Goal: Information Seeking & Learning: Learn about a topic

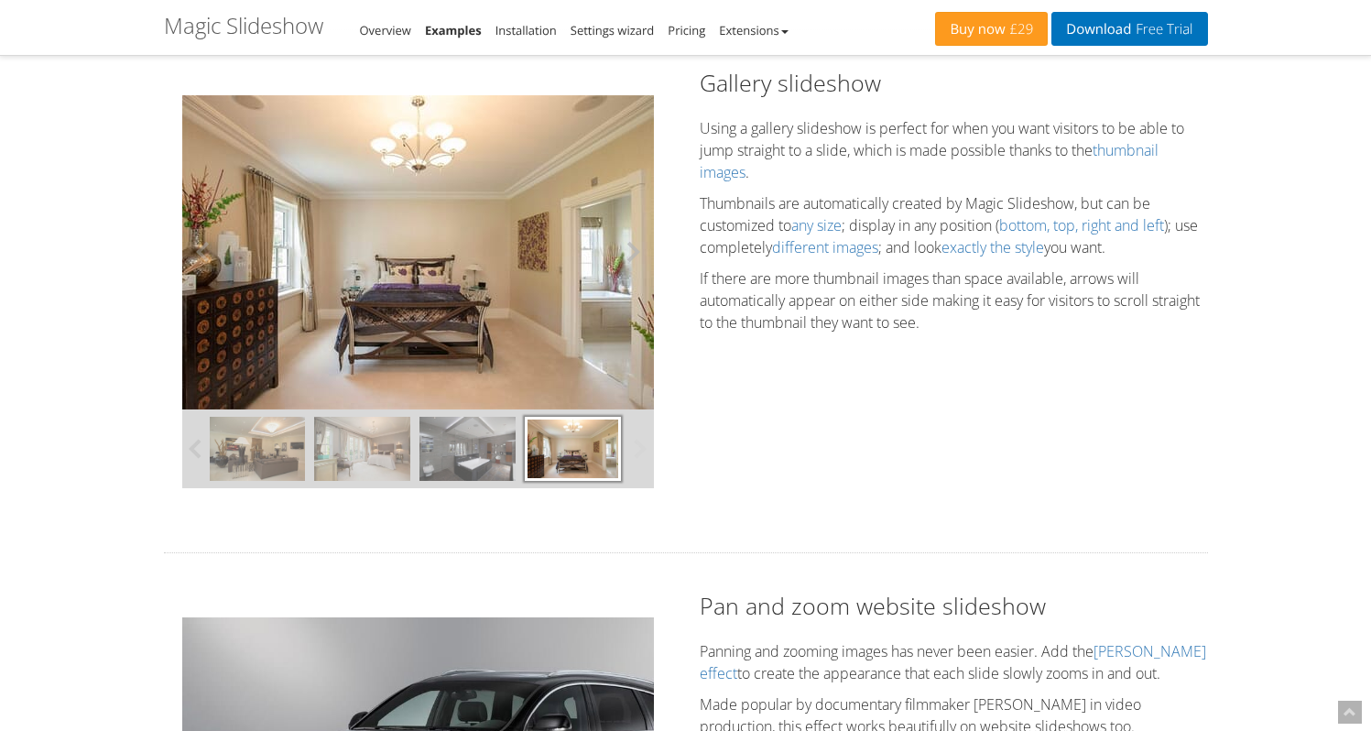
scroll to position [617, 0]
click at [634, 252] on button at bounding box center [626, 251] width 55 height 314
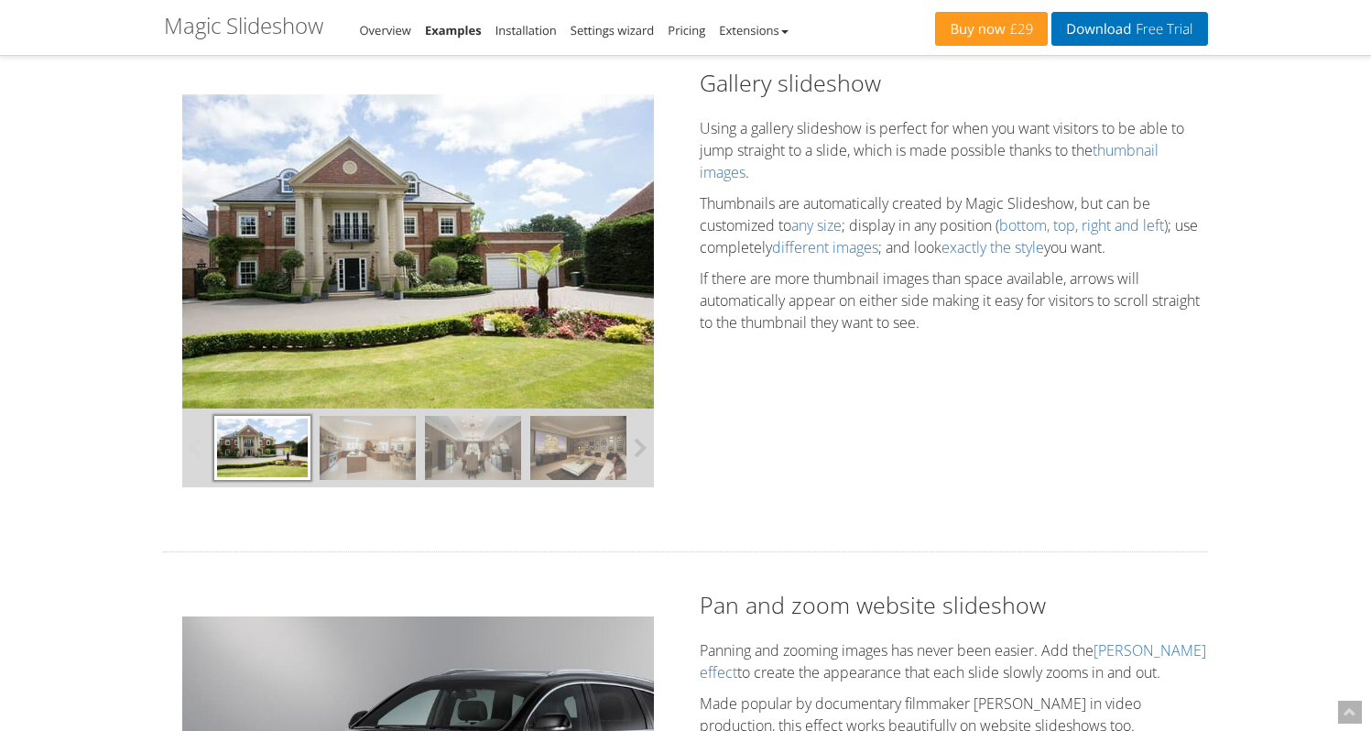
click at [640, 445] on button at bounding box center [640, 448] width 27 height 79
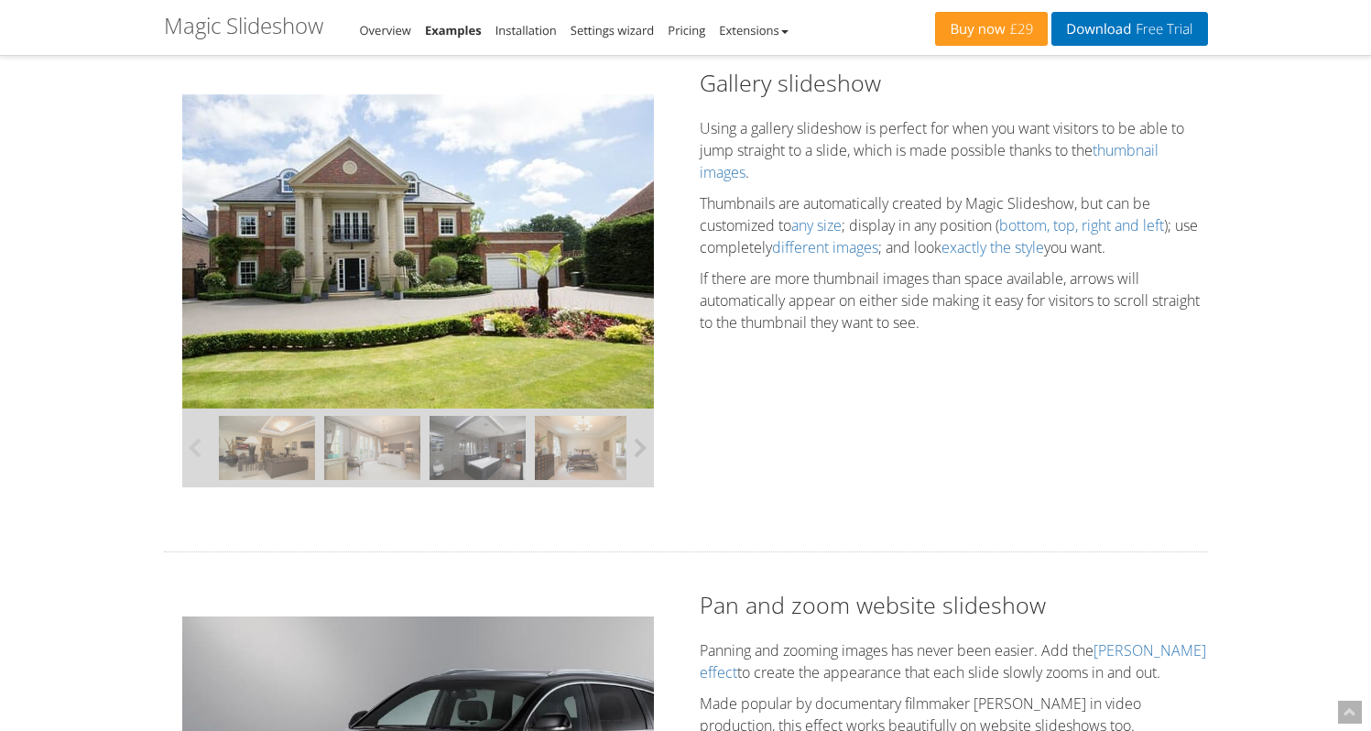
click at [640, 445] on button at bounding box center [640, 448] width 27 height 79
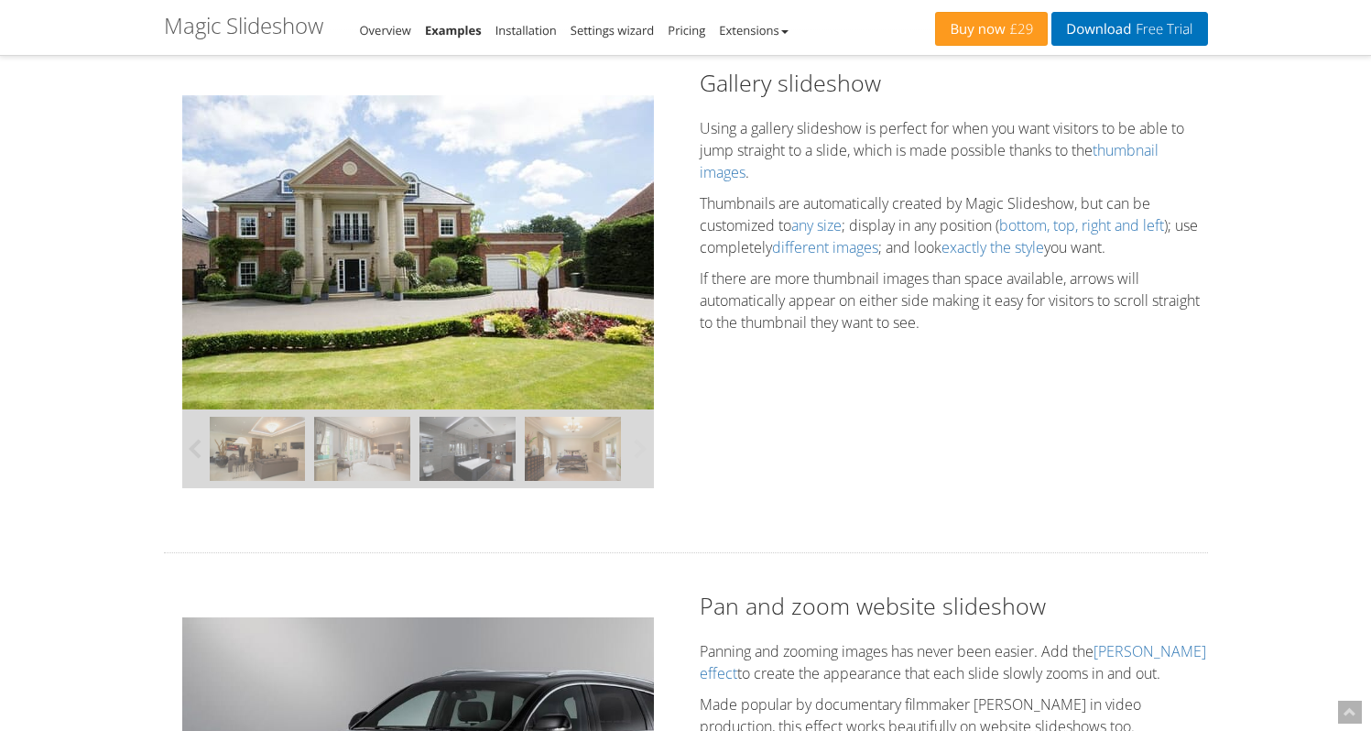
click at [640, 445] on button at bounding box center [640, 449] width 27 height 79
click at [560, 437] on img at bounding box center [573, 448] width 96 height 64
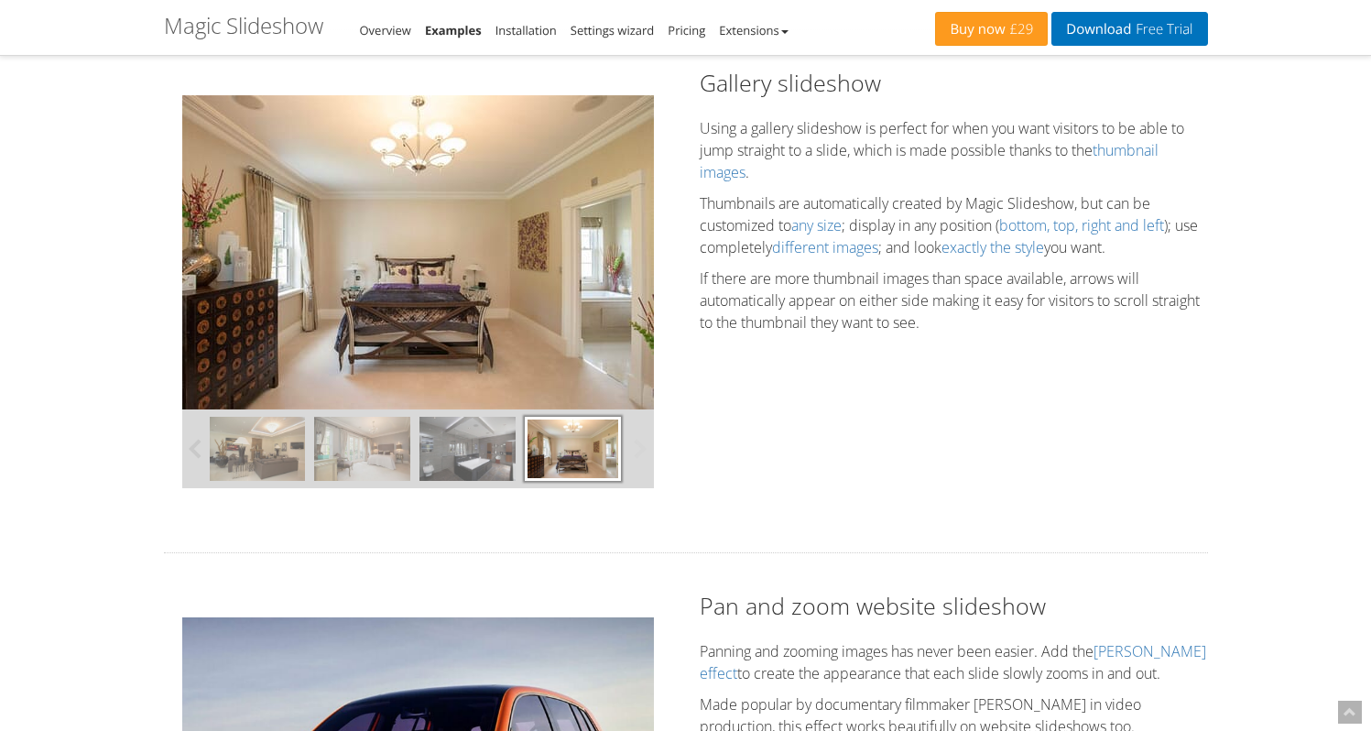
click at [488, 442] on img at bounding box center [468, 449] width 96 height 64
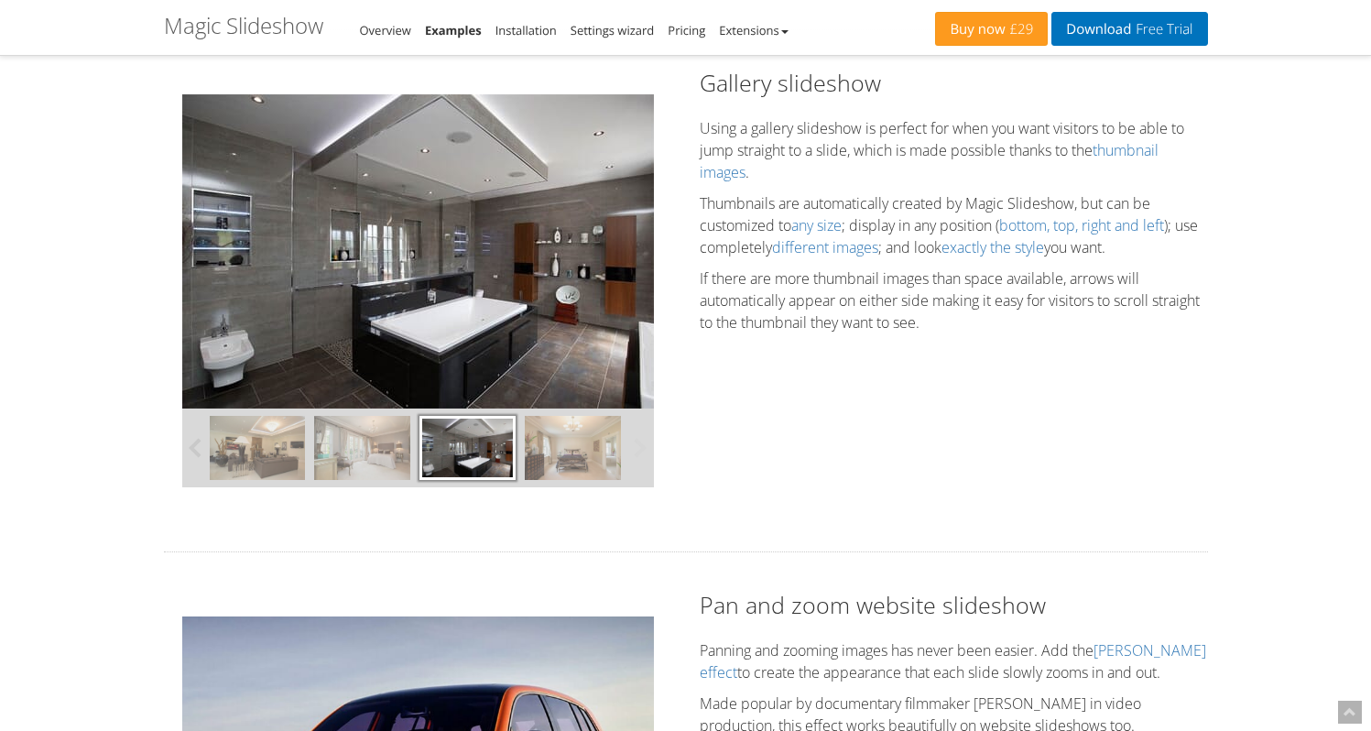
click at [378, 452] on img at bounding box center [362, 448] width 96 height 64
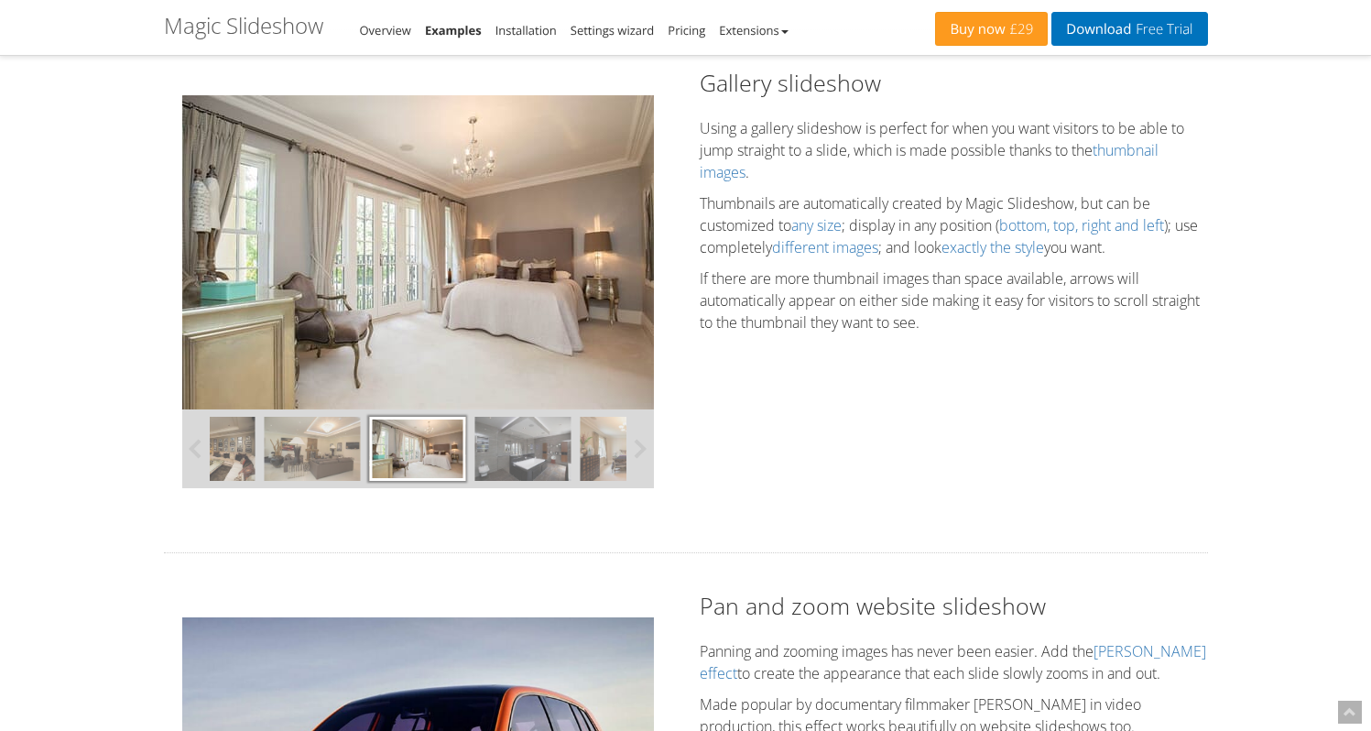
click at [258, 453] on div at bounding box center [260, 449] width 844 height 79
click at [310, 462] on img at bounding box center [312, 448] width 96 height 64
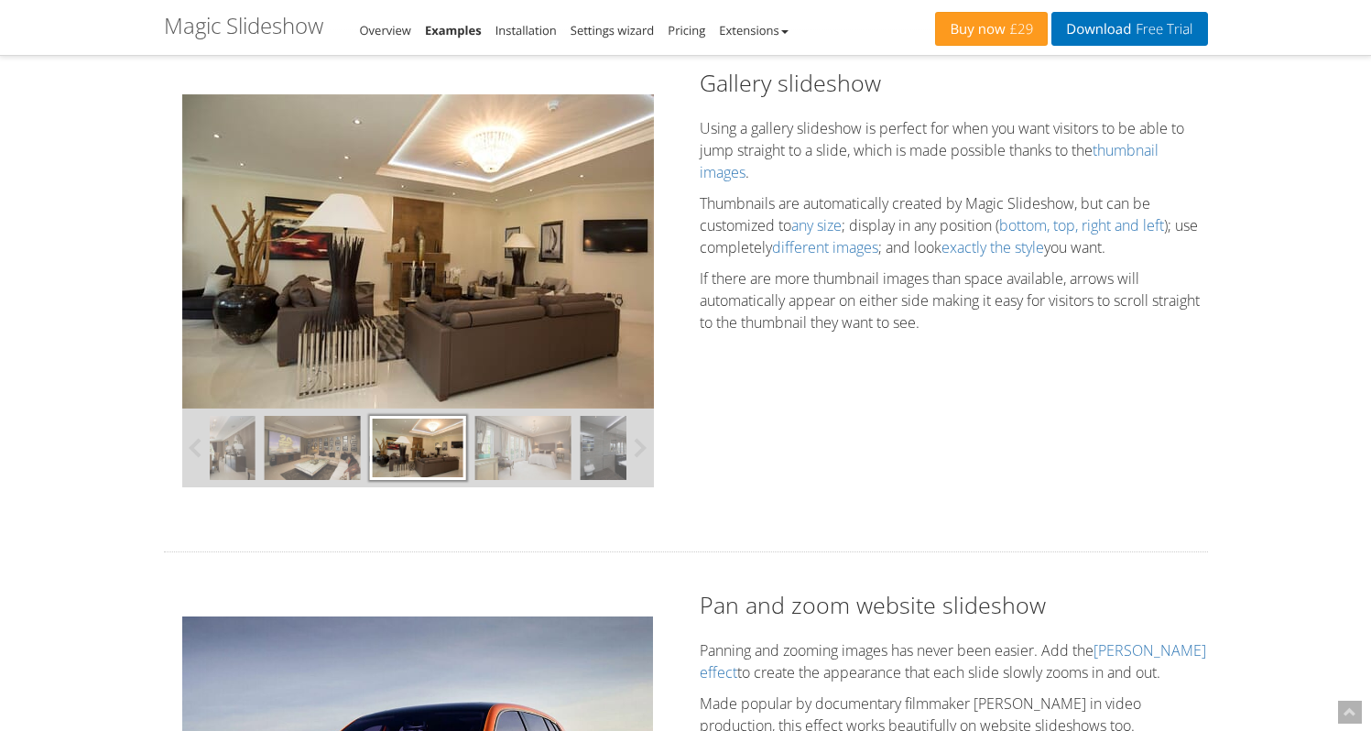
click at [310, 462] on img at bounding box center [312, 448] width 96 height 64
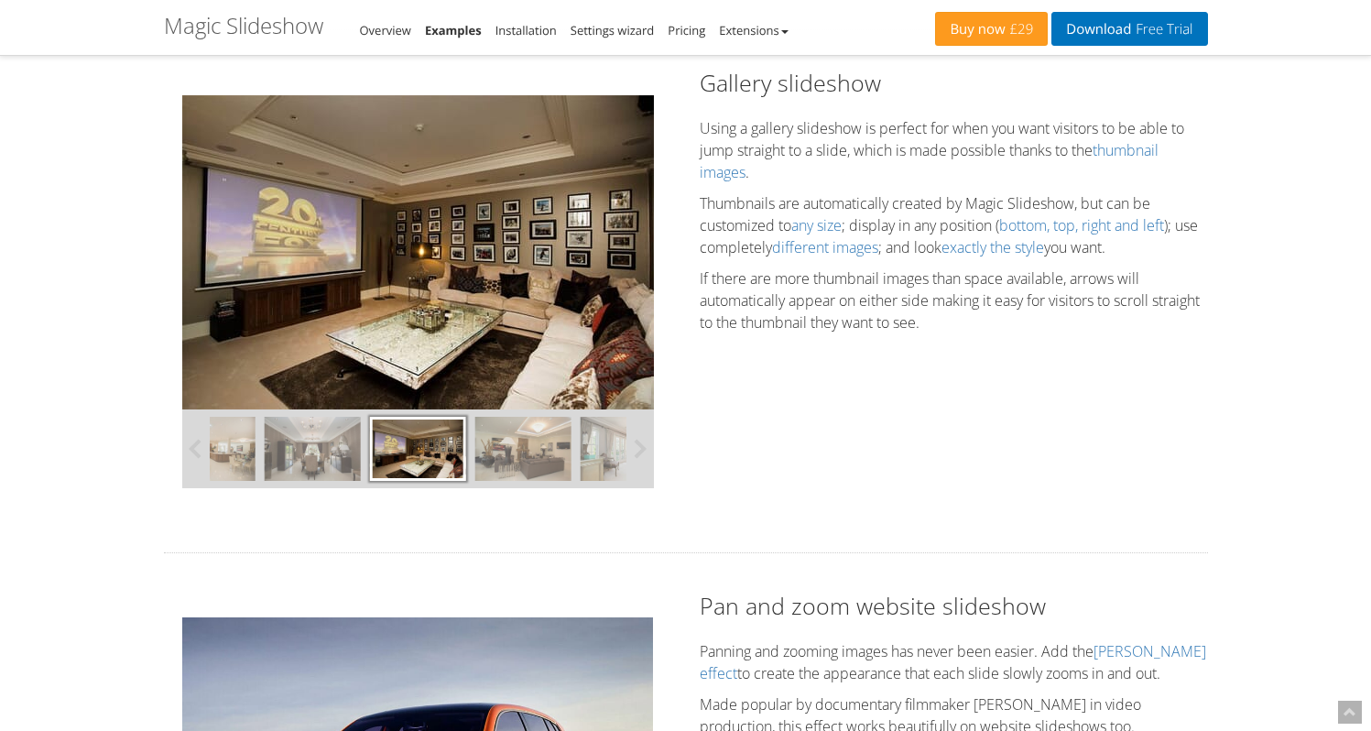
click at [310, 462] on img at bounding box center [312, 449] width 96 height 64
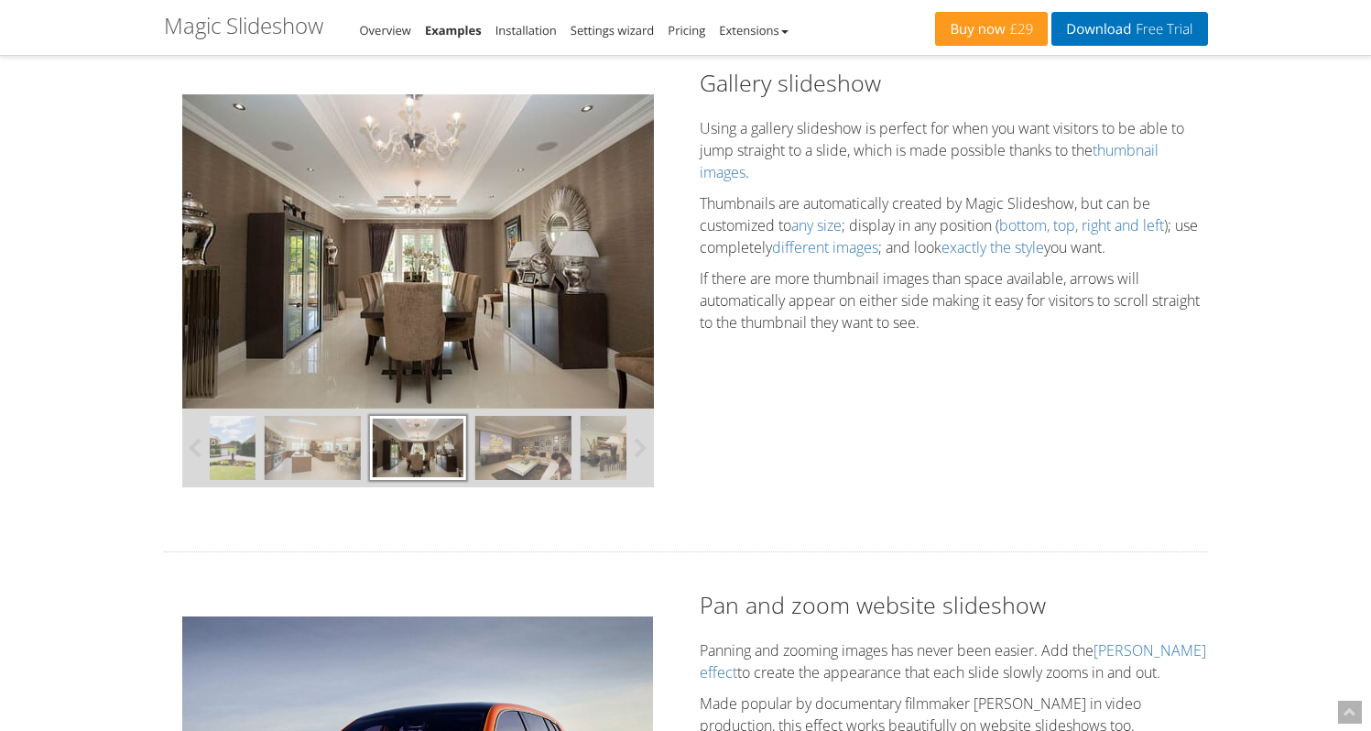
click at [310, 462] on img at bounding box center [312, 448] width 96 height 64
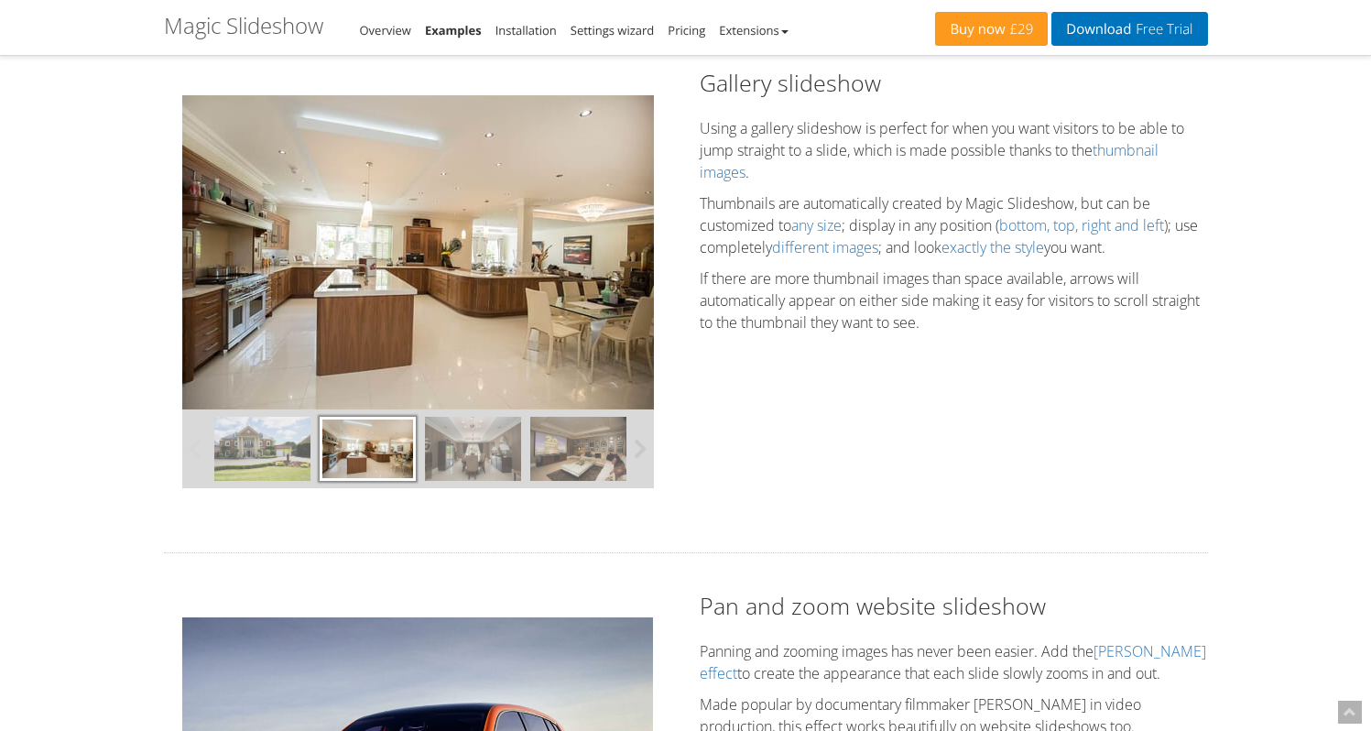
click at [293, 462] on img at bounding box center [262, 449] width 96 height 64
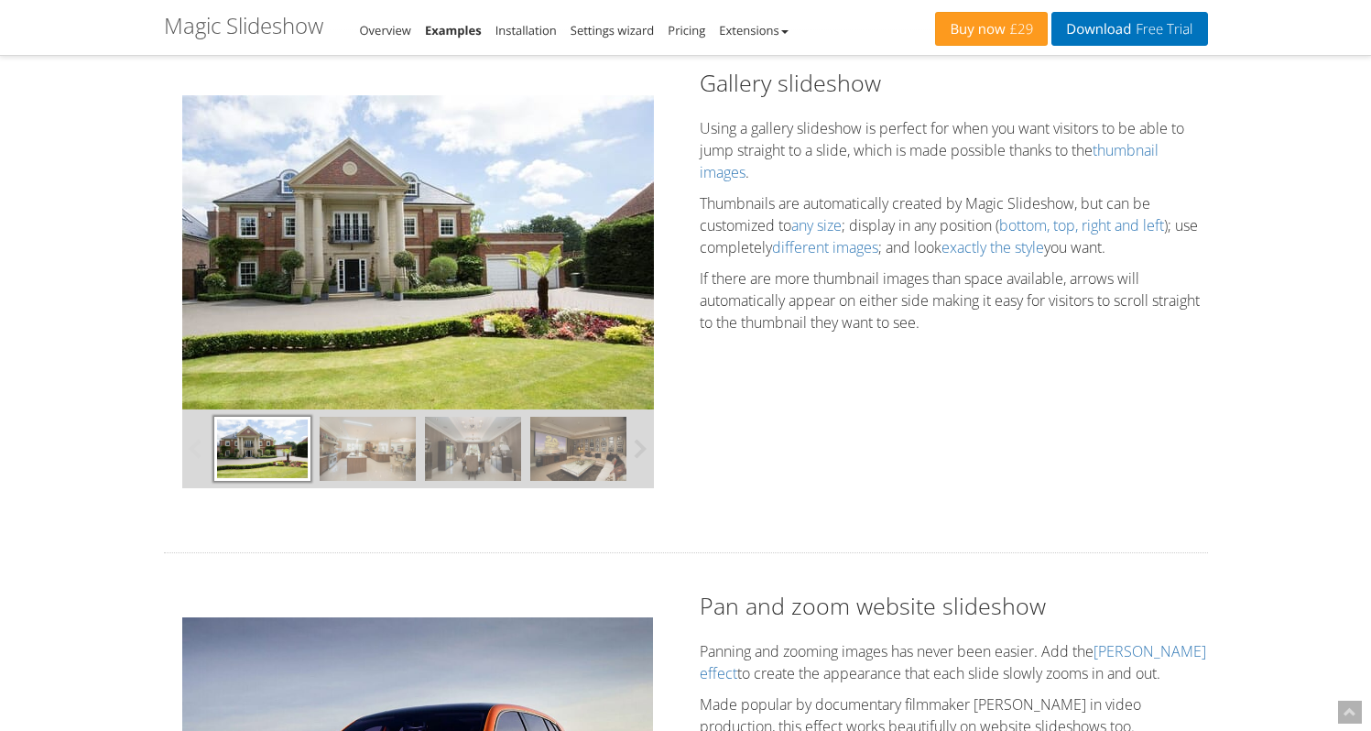
click at [371, 450] on img at bounding box center [368, 449] width 96 height 64
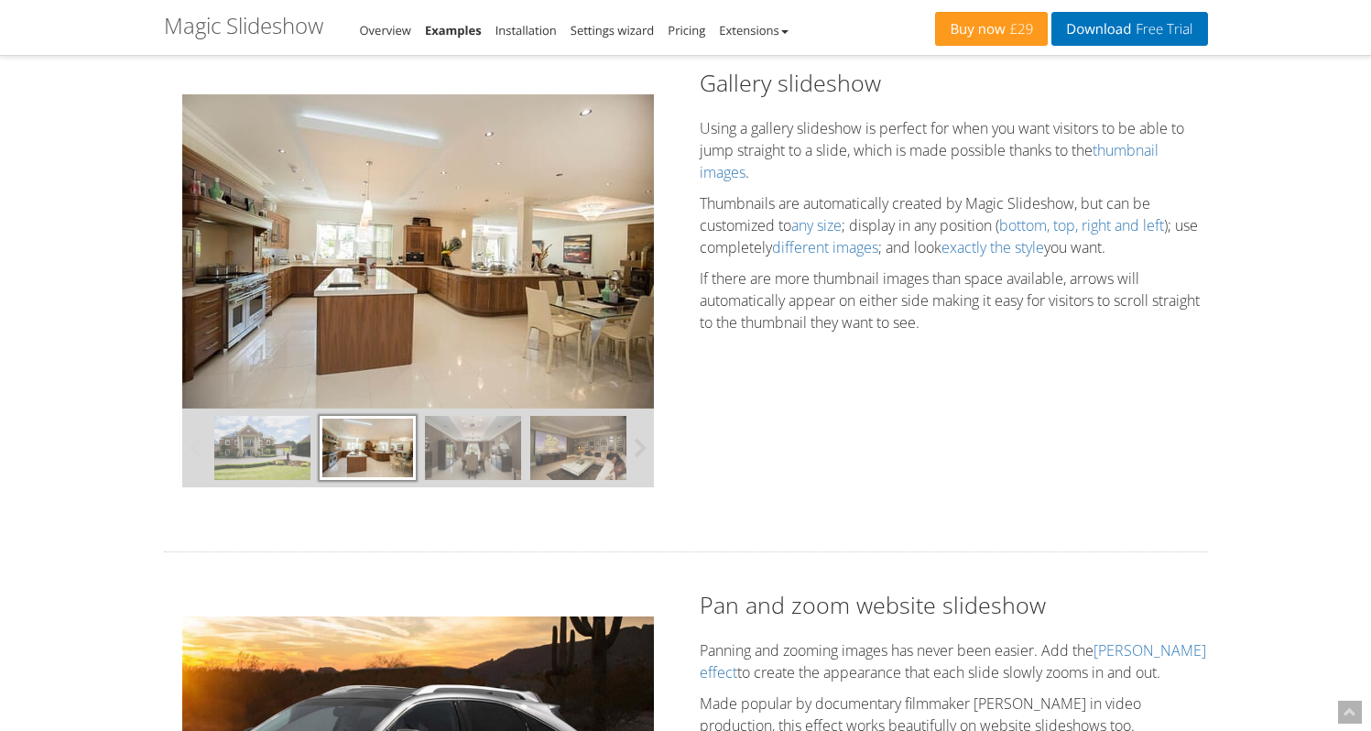
click at [417, 457] on div at bounding box center [632, 448] width 844 height 79
click at [445, 461] on img at bounding box center [473, 449] width 96 height 64
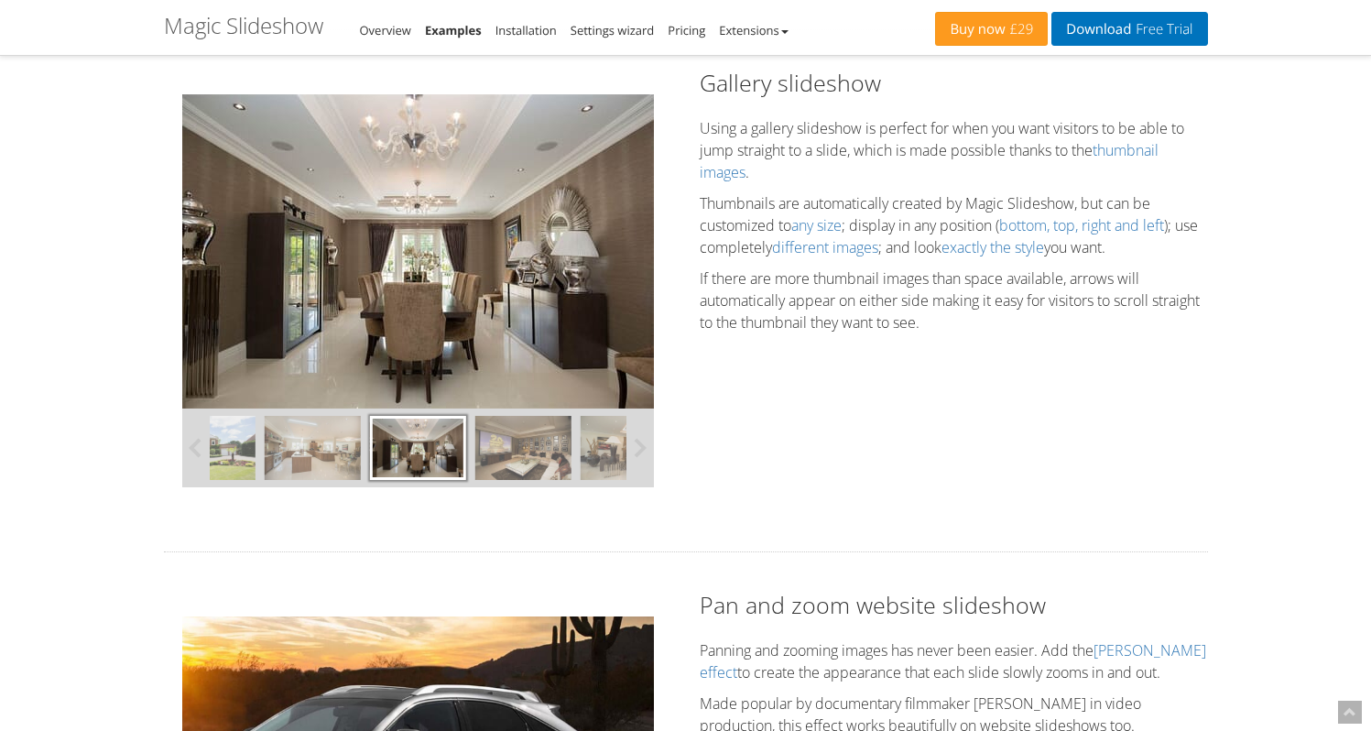
click at [511, 468] on img at bounding box center [523, 448] width 96 height 64
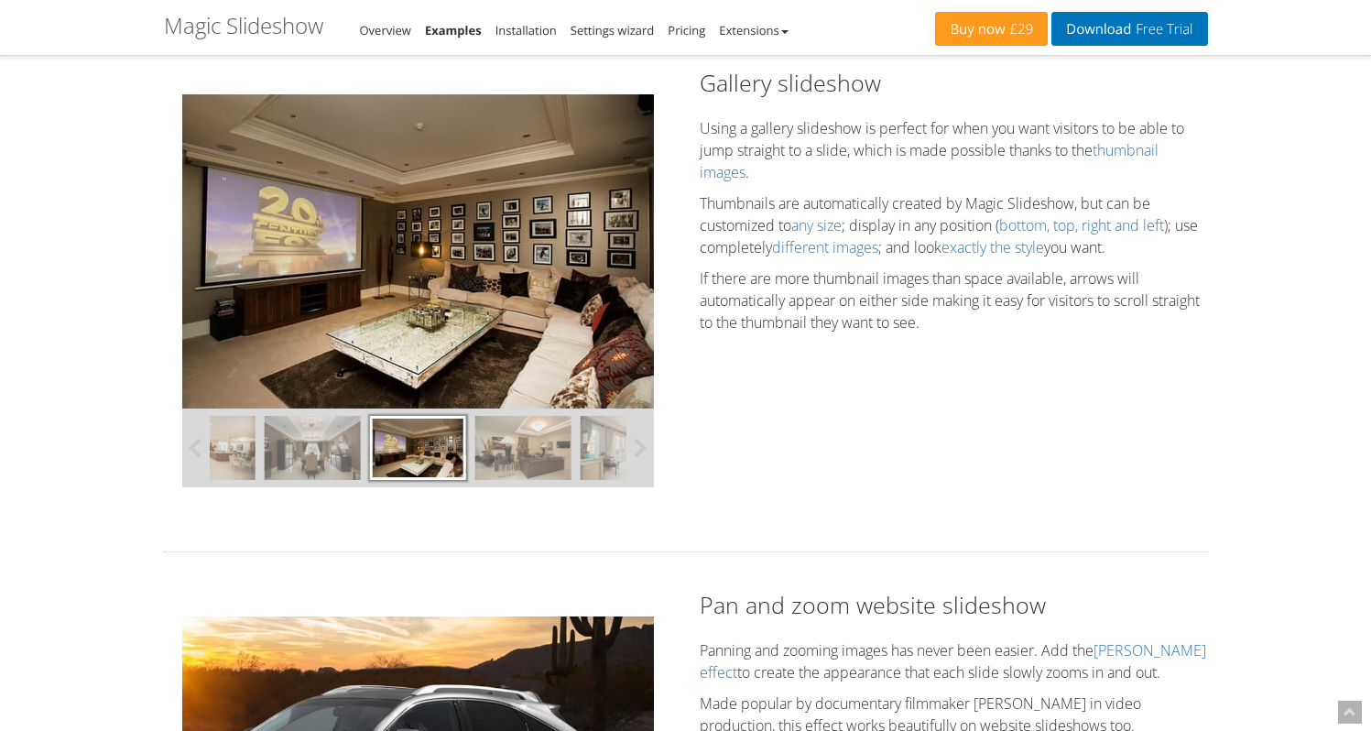
click at [531, 467] on img at bounding box center [523, 448] width 96 height 64
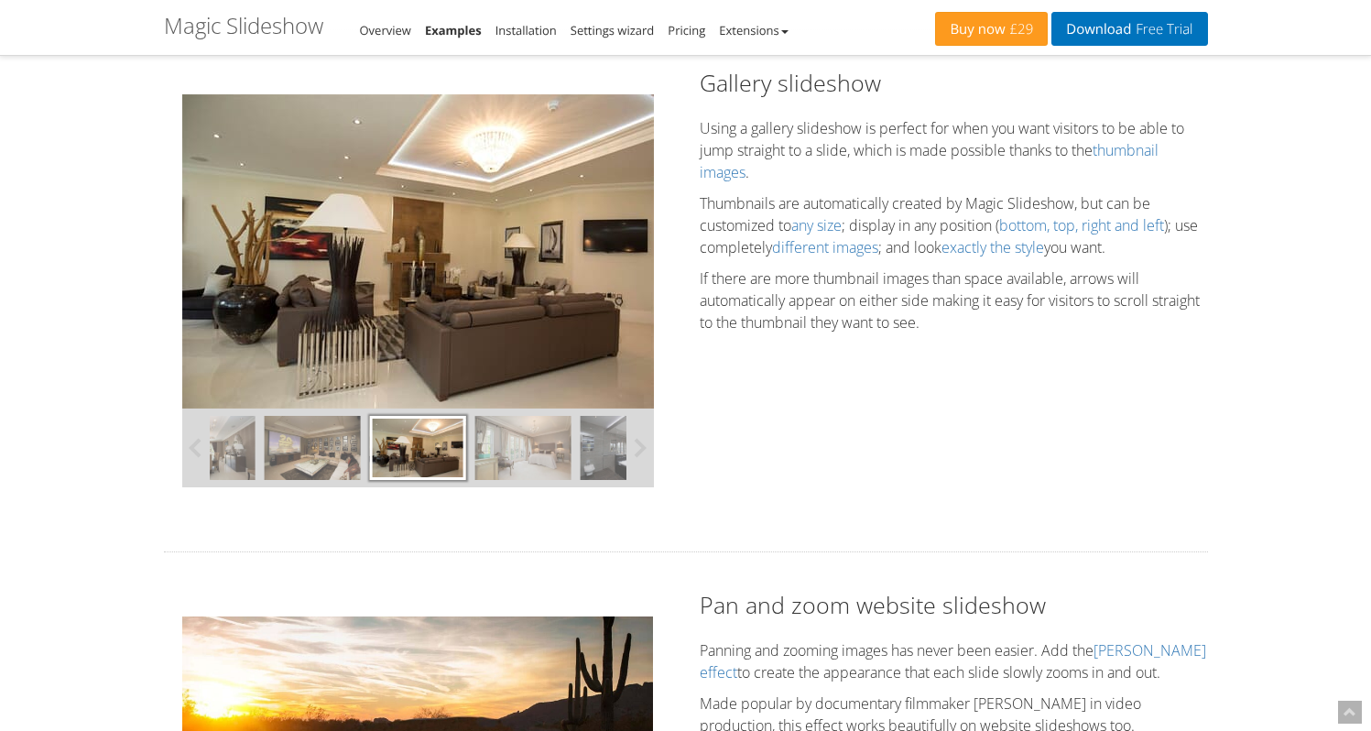
click at [545, 468] on img at bounding box center [523, 448] width 96 height 64
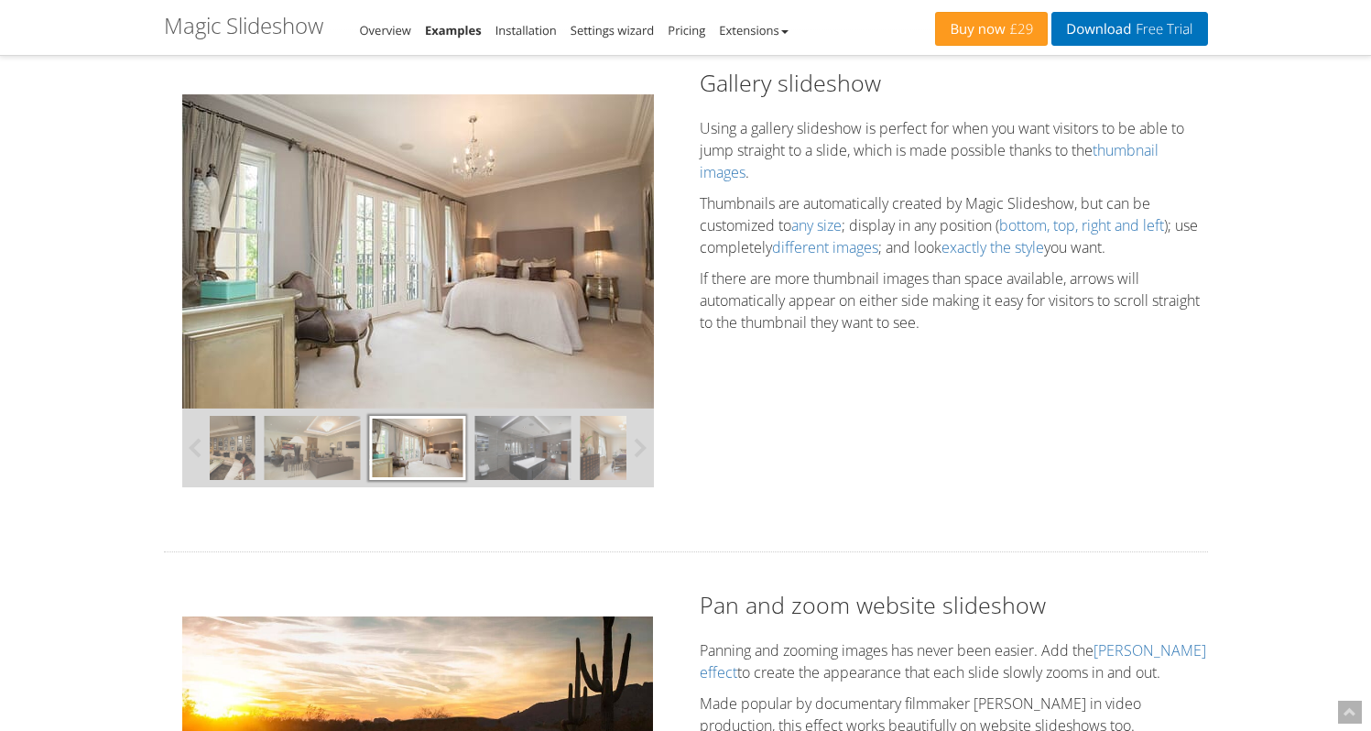
click at [552, 468] on img at bounding box center [523, 448] width 96 height 64
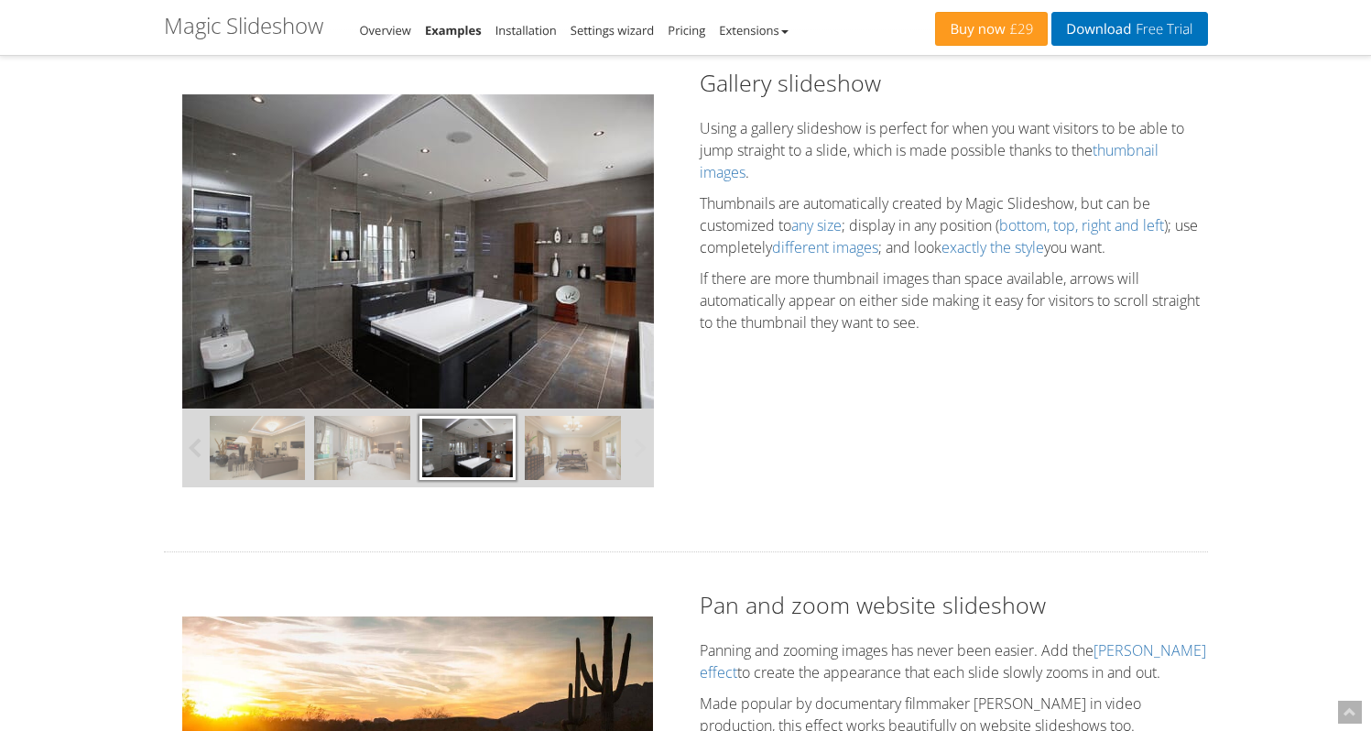
click at [569, 468] on img at bounding box center [573, 448] width 96 height 64
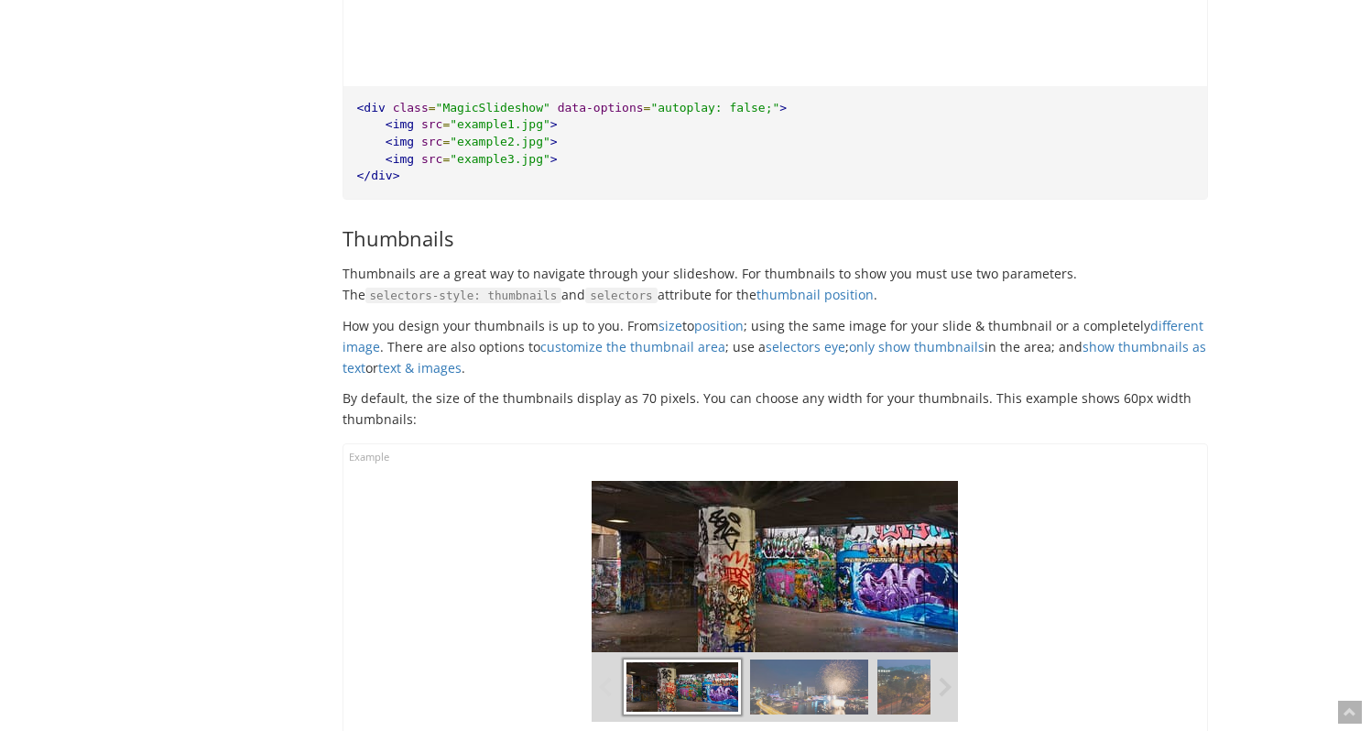
scroll to position [6284, 0]
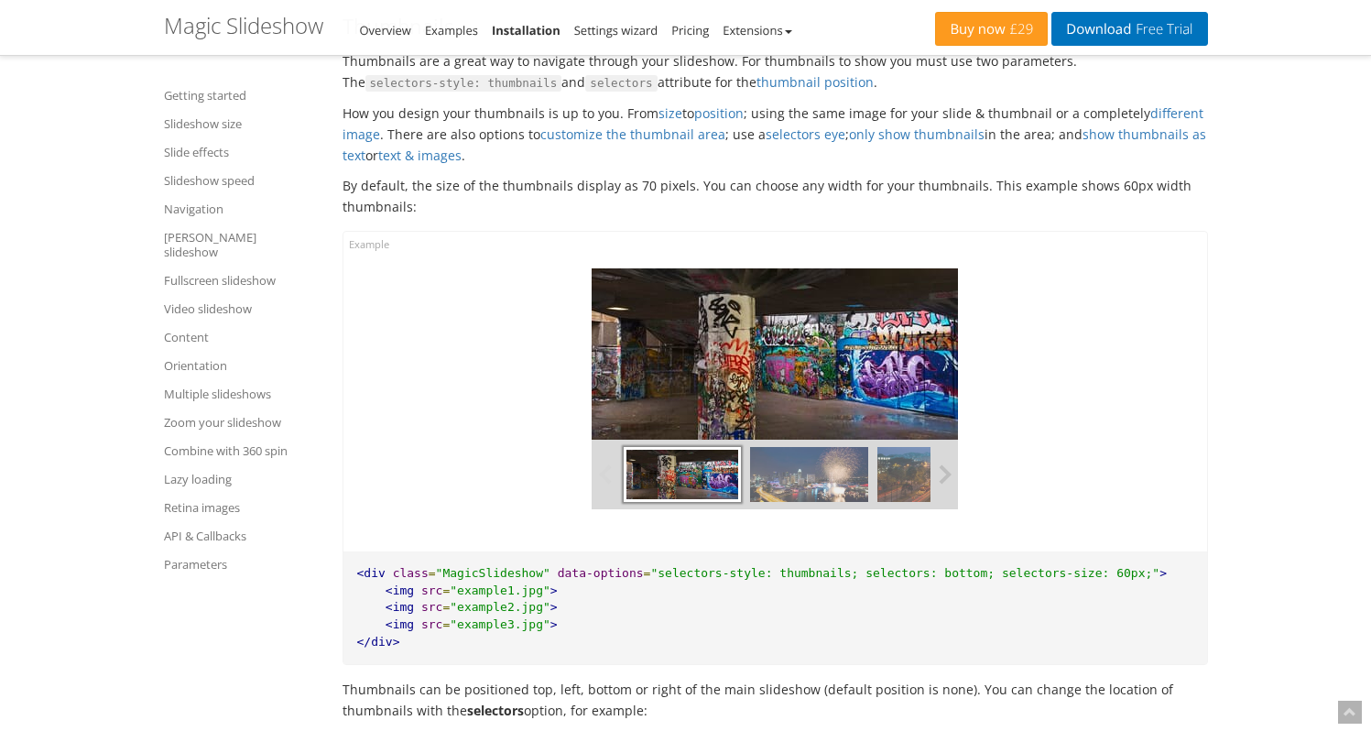
click at [940, 467] on button at bounding box center [944, 475] width 27 height 70
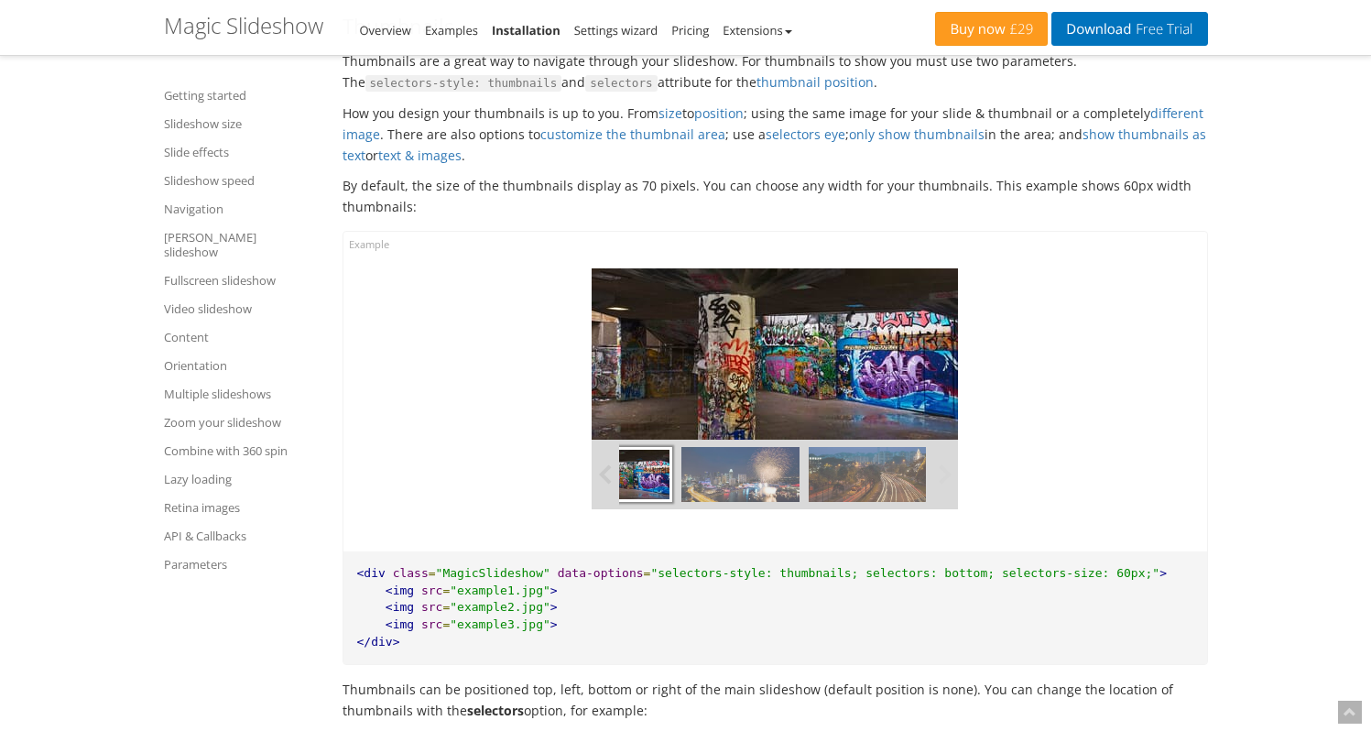
click at [732, 447] on img at bounding box center [740, 474] width 117 height 55
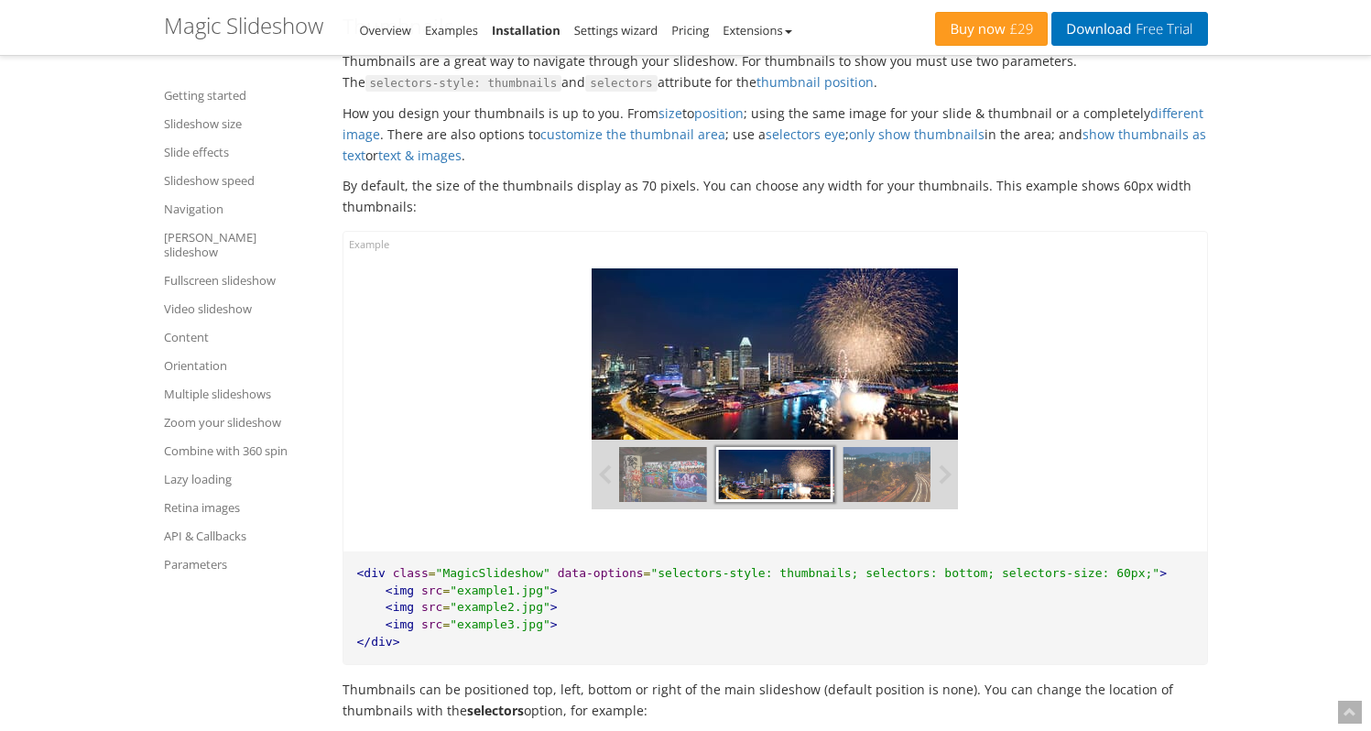
click at [865, 470] on img at bounding box center [901, 474] width 117 height 55
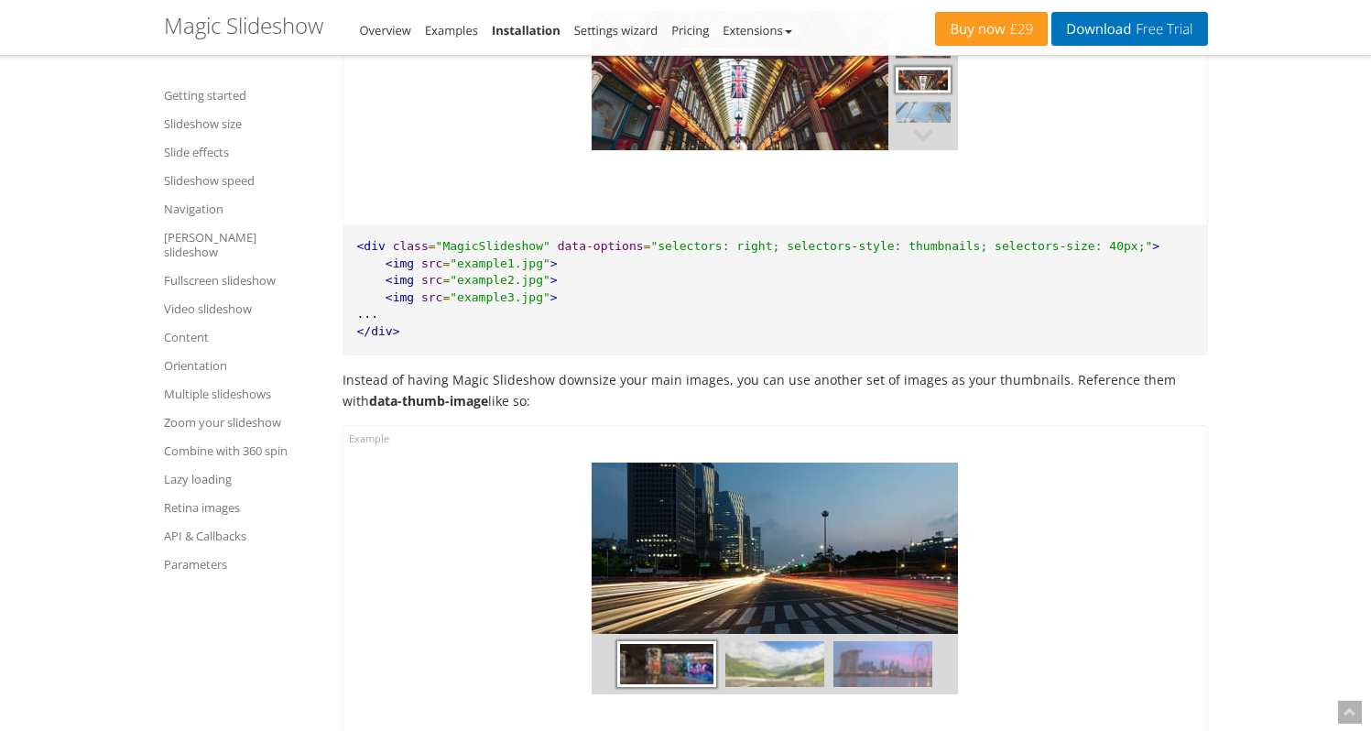
scroll to position [7046, 0]
click at [801, 640] on img at bounding box center [775, 663] width 99 height 46
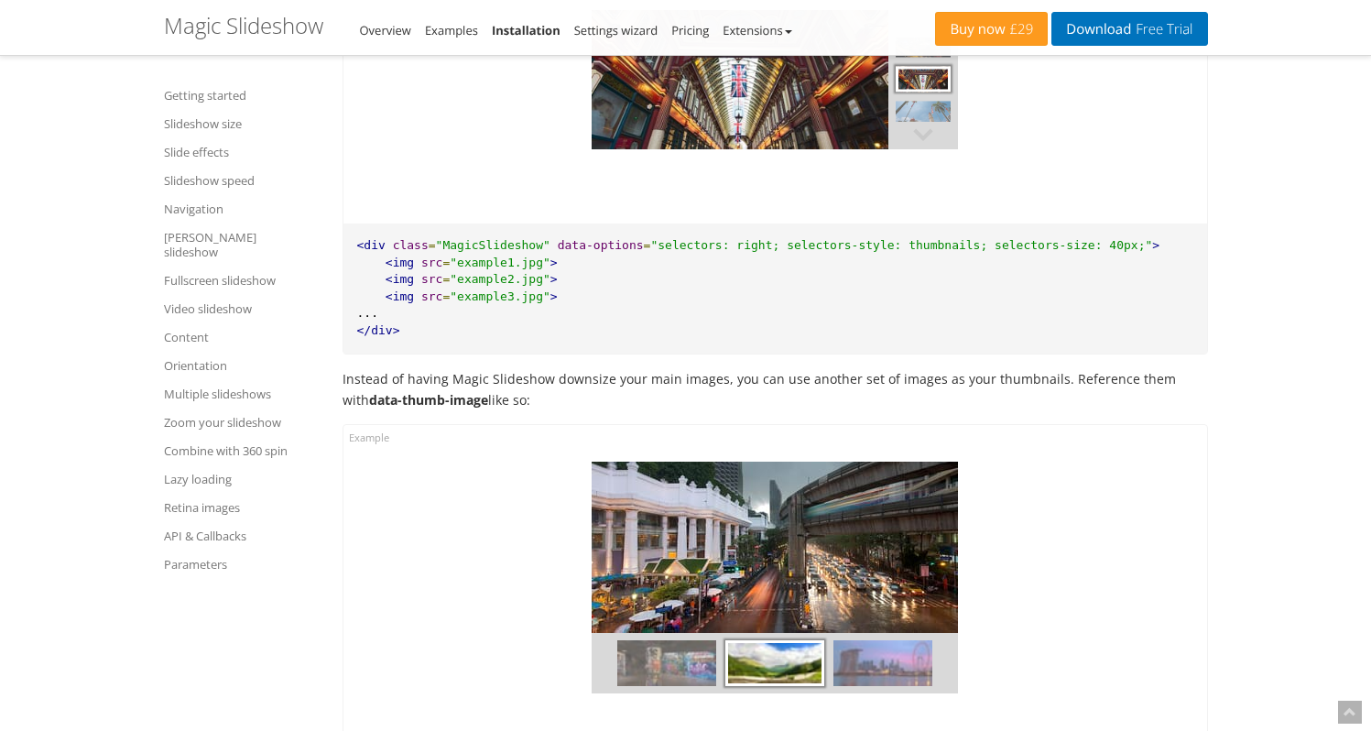
click at [859, 641] on img at bounding box center [883, 663] width 99 height 46
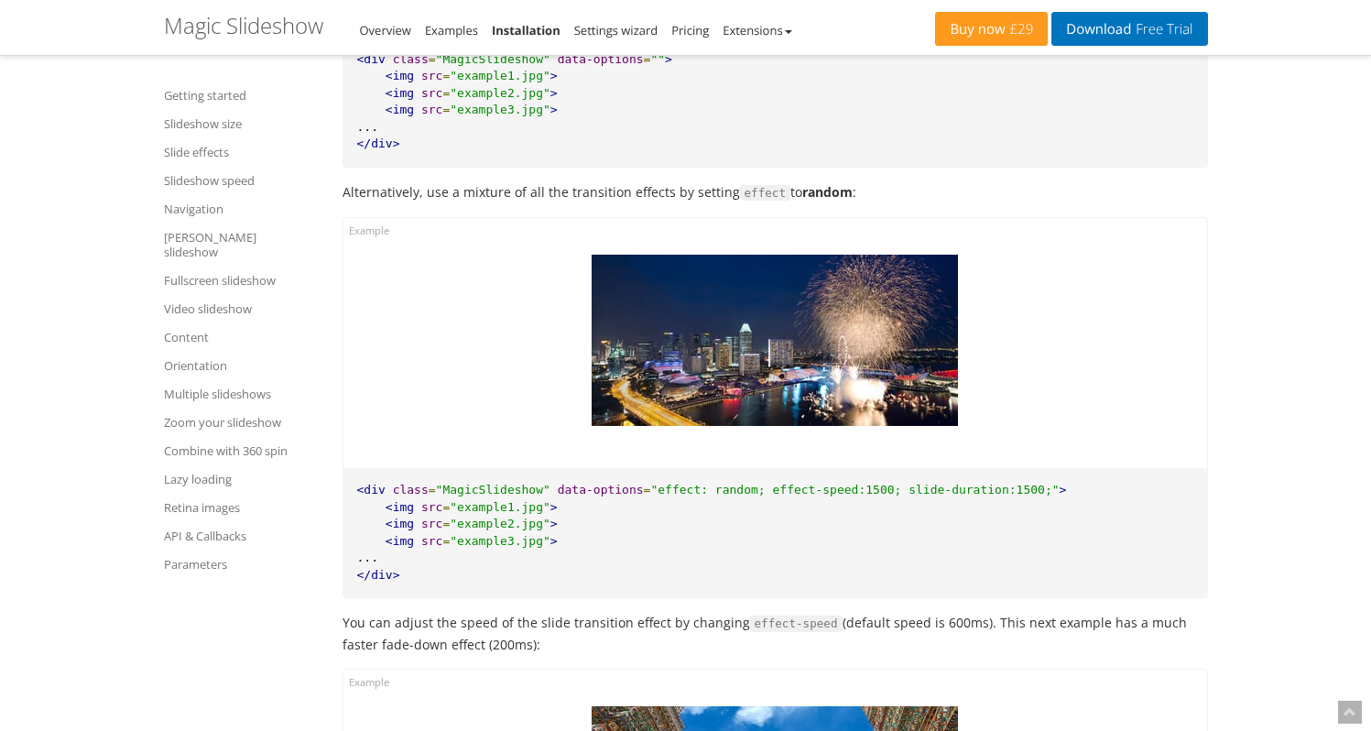
scroll to position [3354, 0]
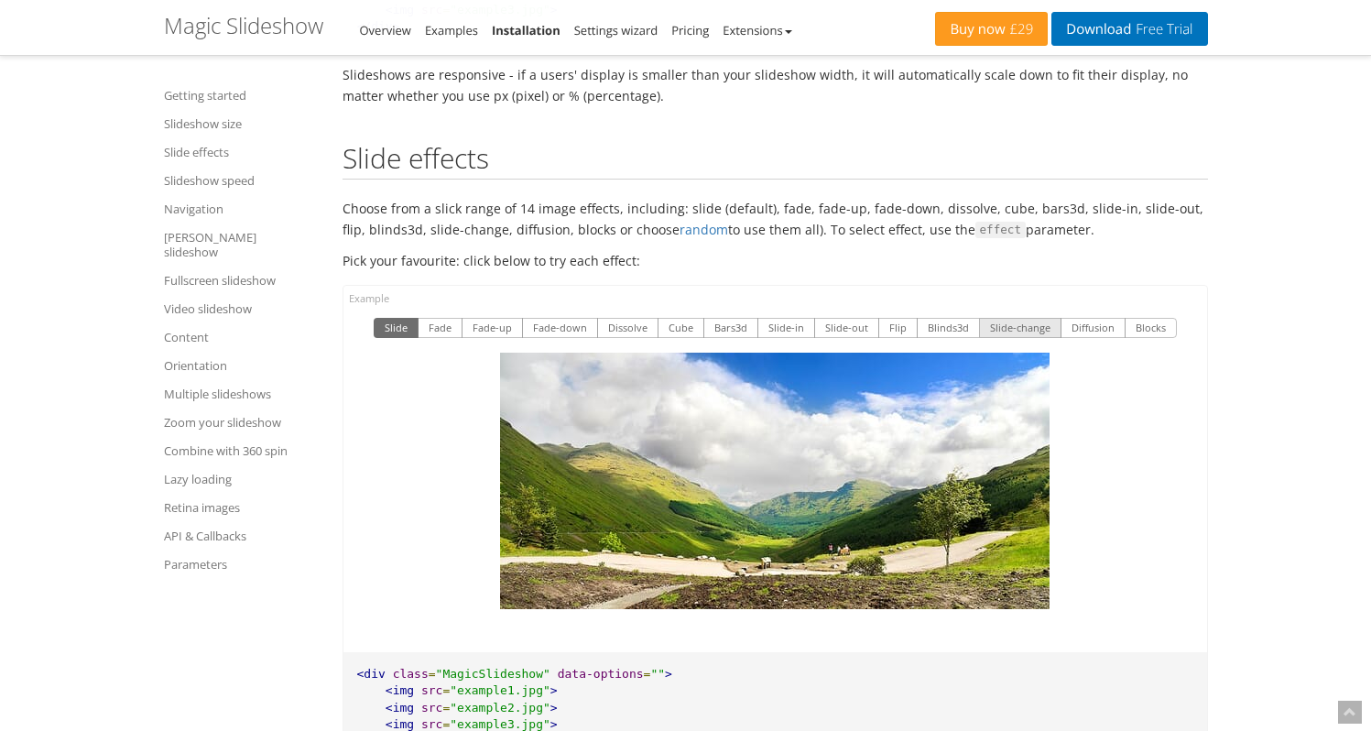
click at [1034, 318] on button "Slide-change" at bounding box center [1020, 328] width 82 height 20
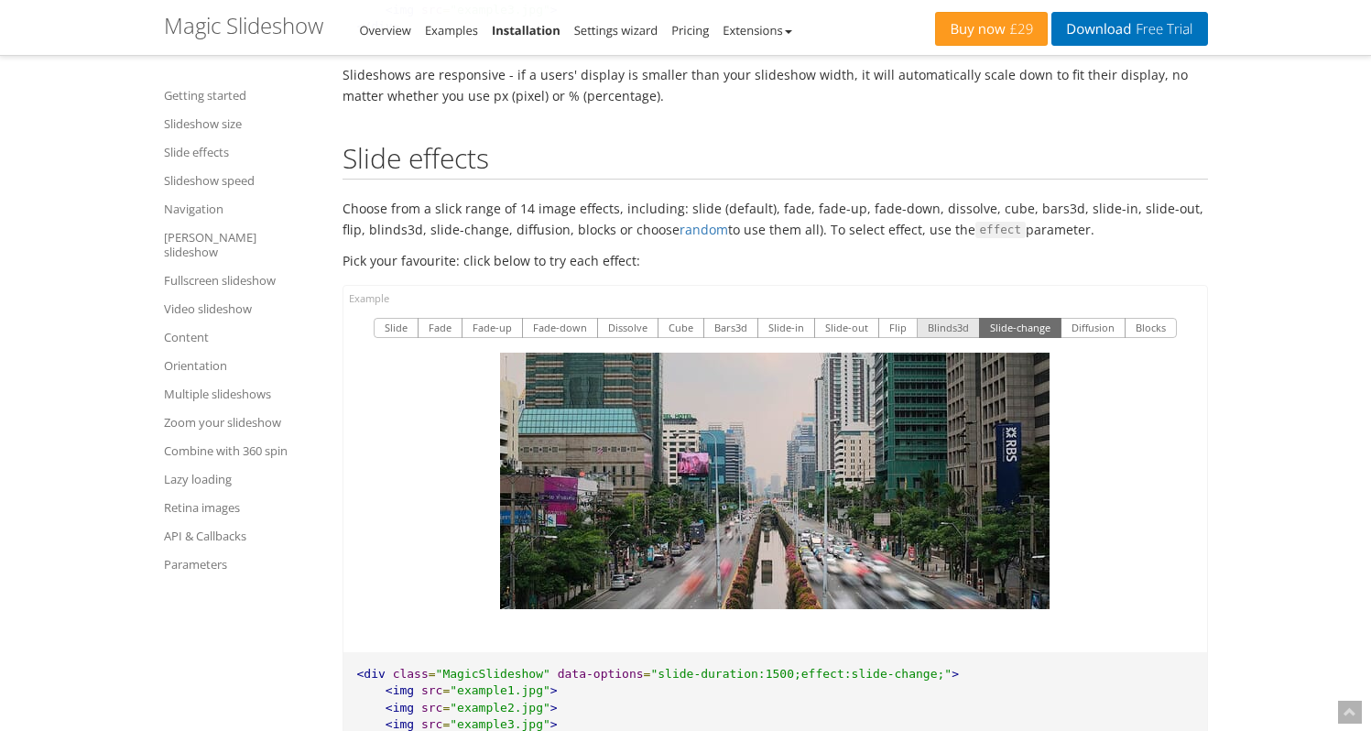
click at [960, 318] on button "Blinds3d" at bounding box center [948, 328] width 63 height 20
click at [984, 318] on button "Slide-change" at bounding box center [1020, 328] width 82 height 20
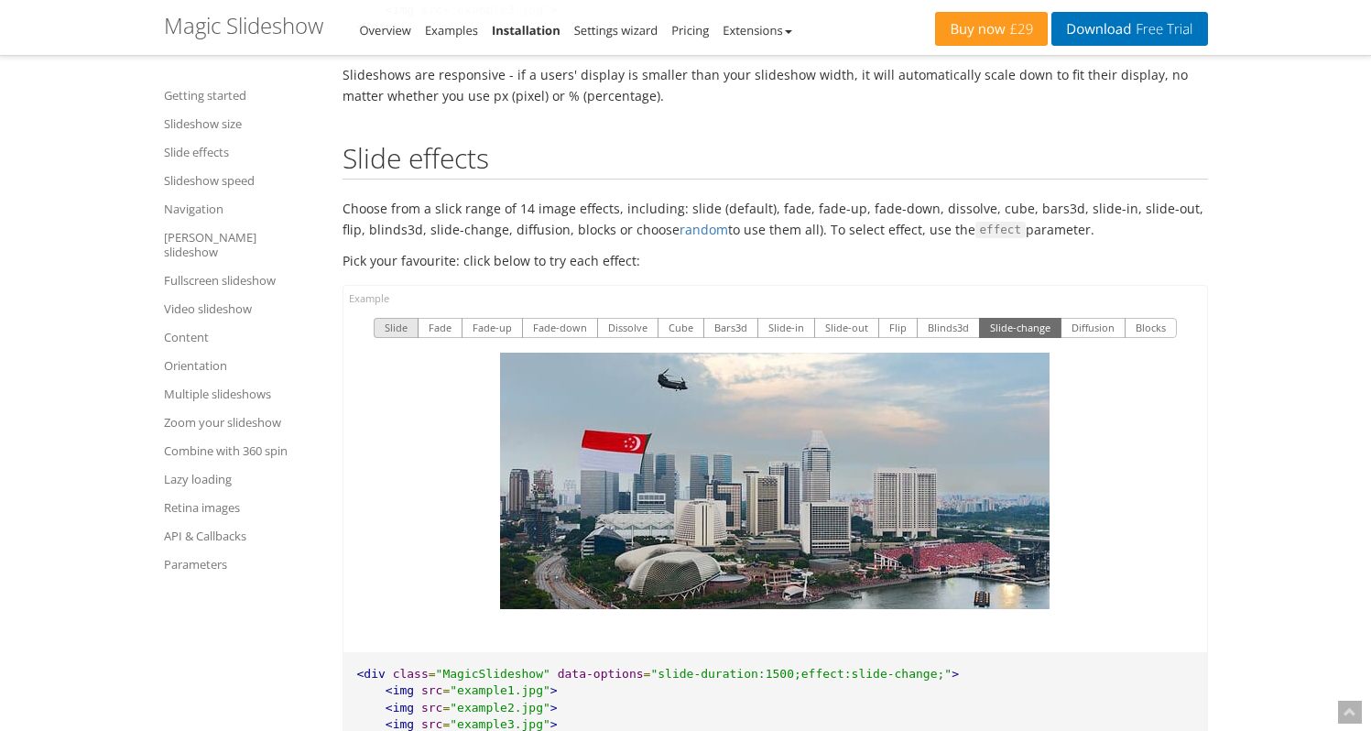
click at [406, 318] on button "Slide" at bounding box center [396, 328] width 45 height 20
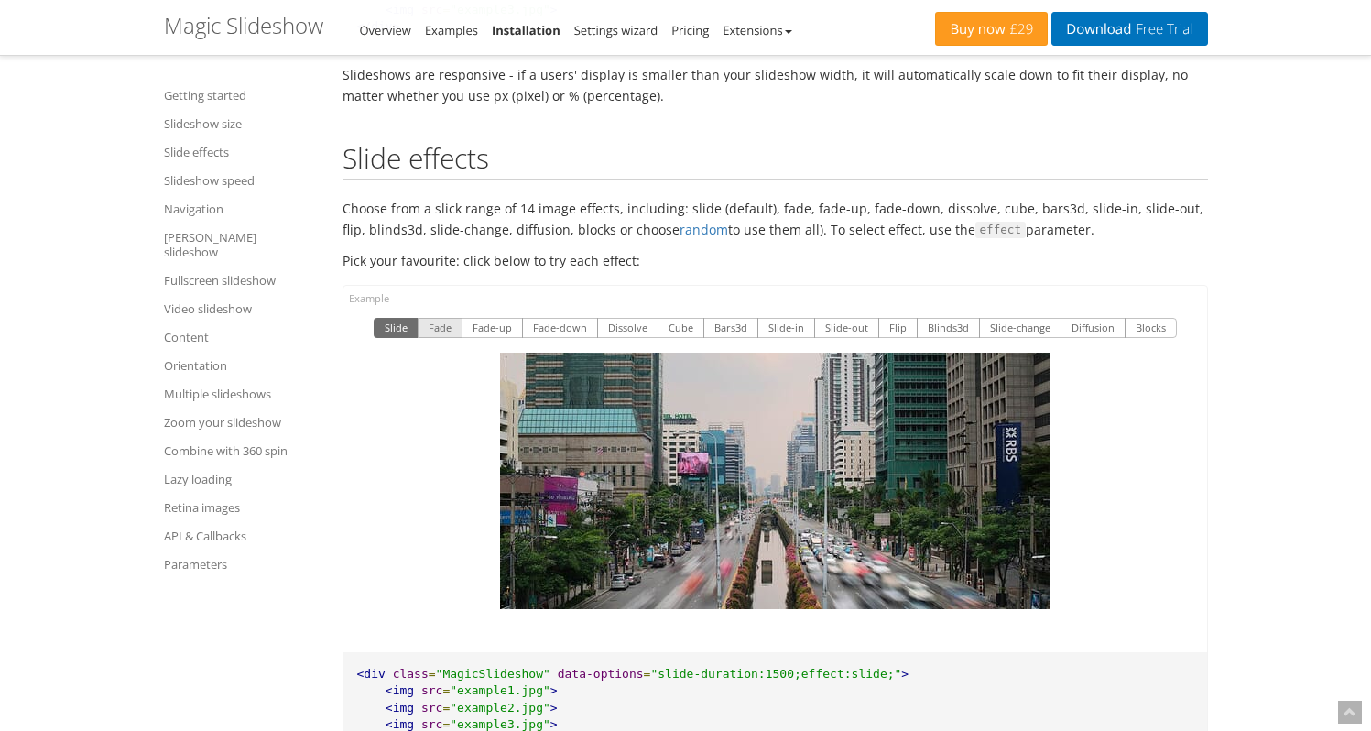
click at [441, 318] on button "Fade" at bounding box center [440, 328] width 45 height 20
click at [508, 318] on button "Fade-up" at bounding box center [492, 328] width 61 height 20
click at [457, 318] on button "Fade" at bounding box center [440, 328] width 45 height 20
click at [551, 318] on button "Fade-down" at bounding box center [560, 328] width 76 height 20
click at [639, 318] on button "Dissolve" at bounding box center [627, 328] width 61 height 20
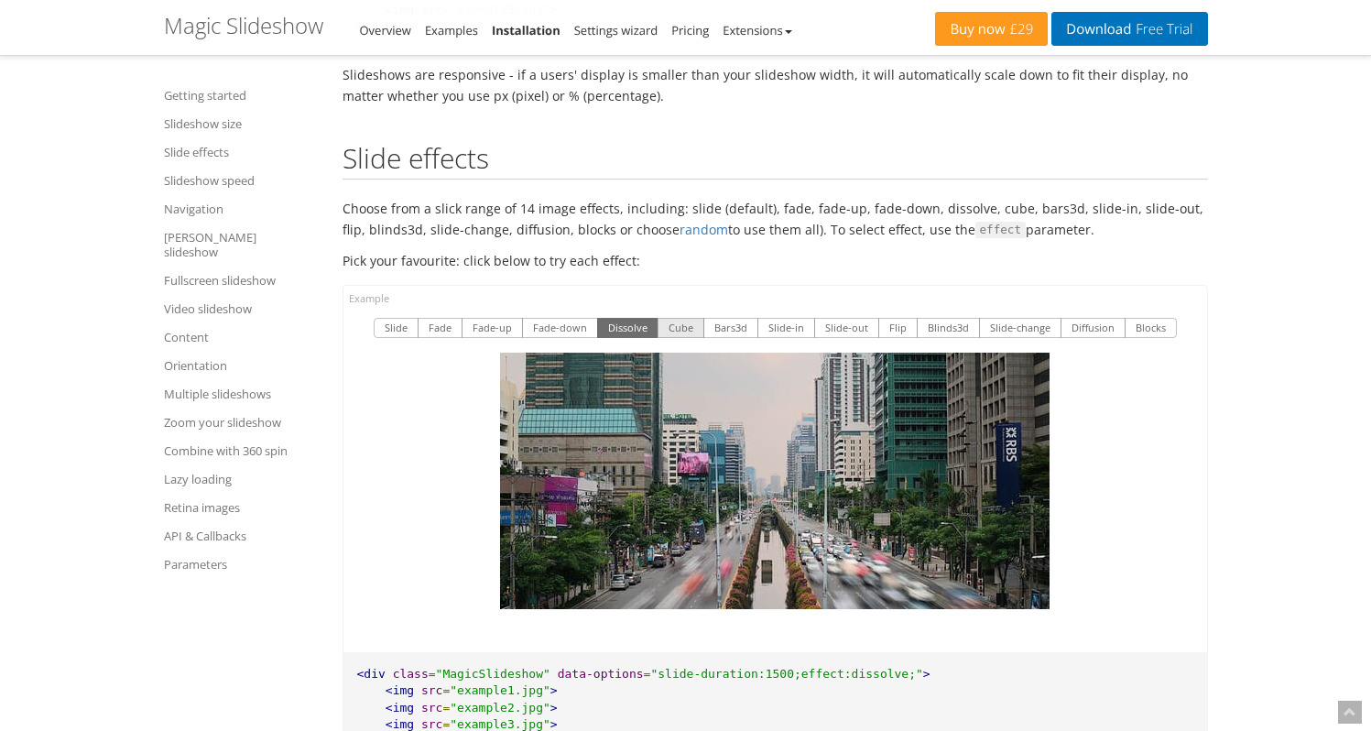
click at [675, 318] on button "Cube" at bounding box center [681, 328] width 47 height 20
click at [705, 318] on button "Bars3d" at bounding box center [731, 328] width 55 height 20
click at [811, 318] on button "Slide-in" at bounding box center [787, 328] width 58 height 20
click at [207, 298] on link "Video slideshow" at bounding box center [242, 309] width 156 height 22
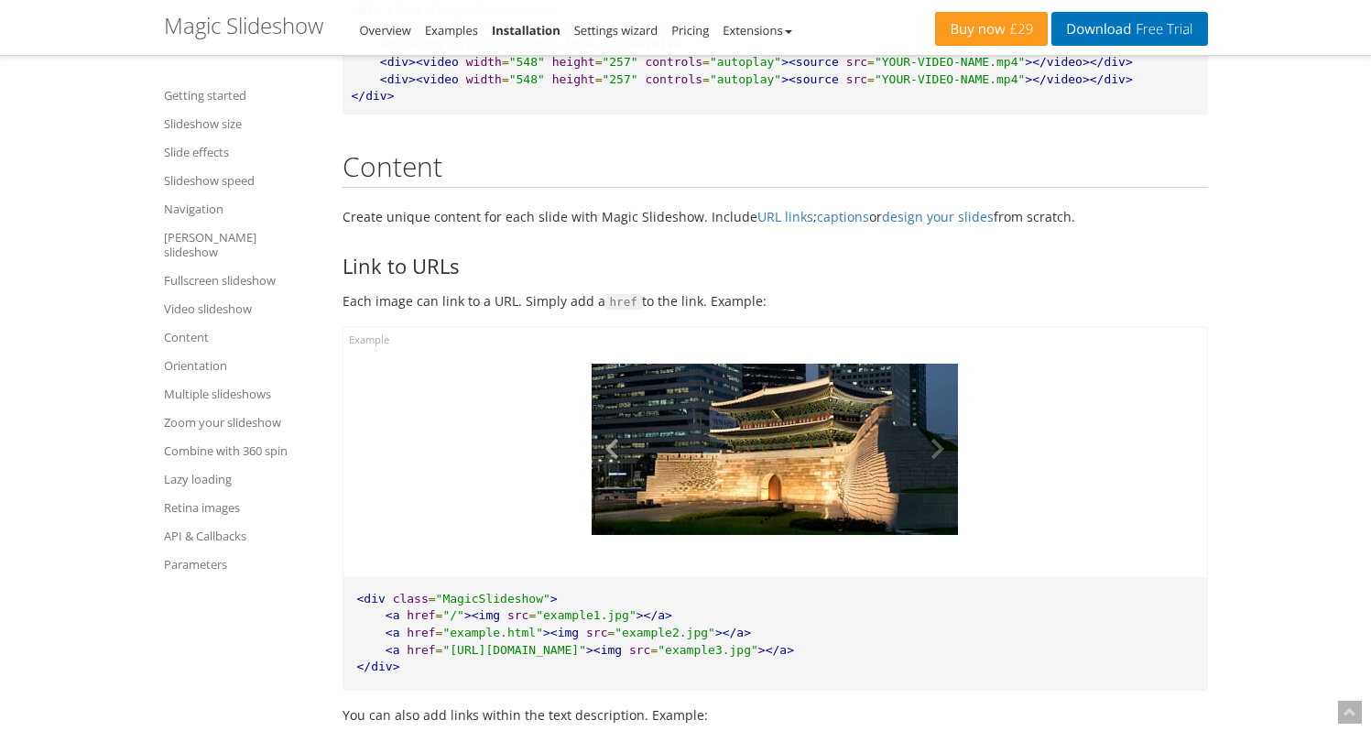
scroll to position [17506, 0]
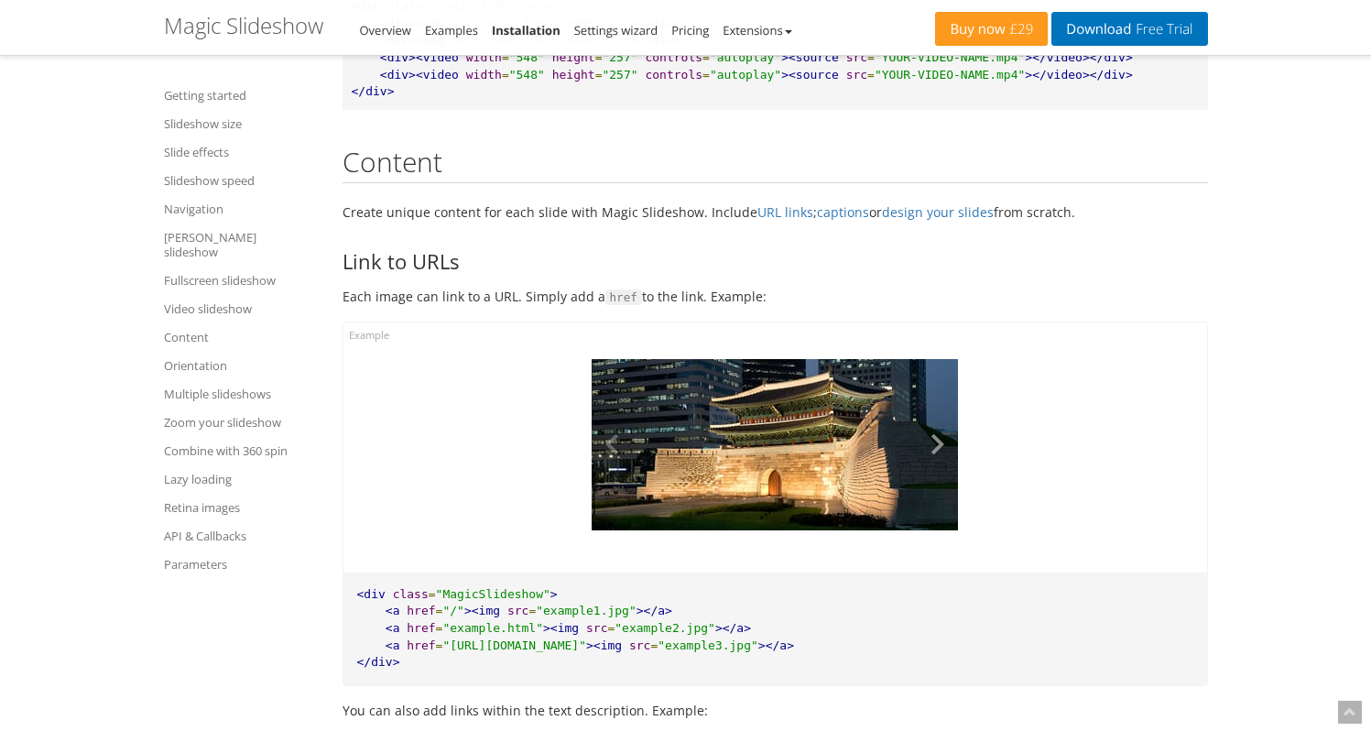
click at [936, 475] on button at bounding box center [930, 444] width 55 height 171
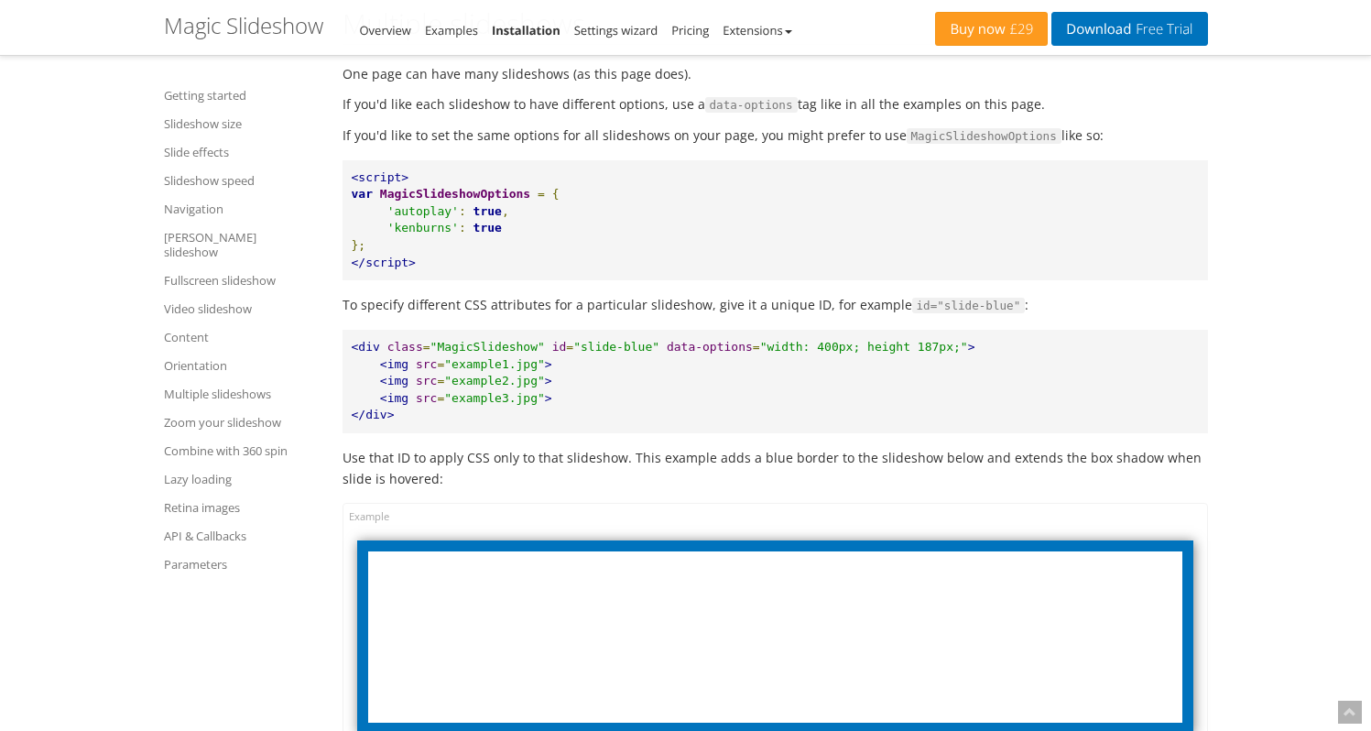
scroll to position [20359, 0]
